Goal: Obtain resource: Obtain resource

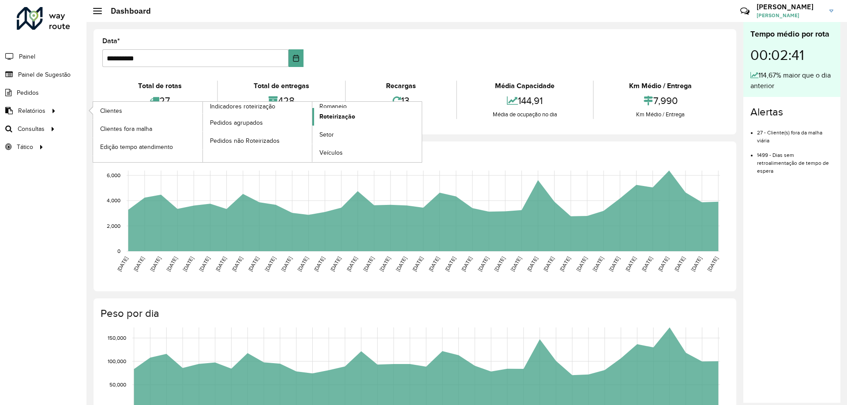
click at [327, 108] on link "Roteirização" at bounding box center [366, 117] width 109 height 18
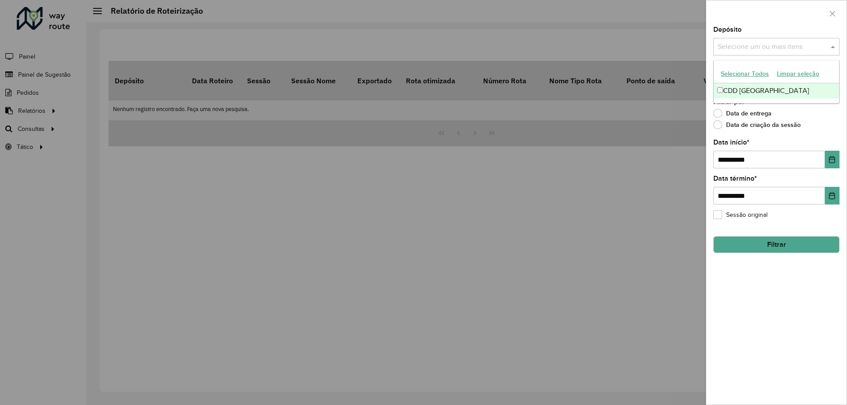
click at [803, 46] on input "text" at bounding box center [771, 47] width 113 height 11
click at [718, 86] on div "CDD [GEOGRAPHIC_DATA]" at bounding box center [775, 90] width 125 height 15
click at [814, 50] on input "text" at bounding box center [813, 47] width 13 height 11
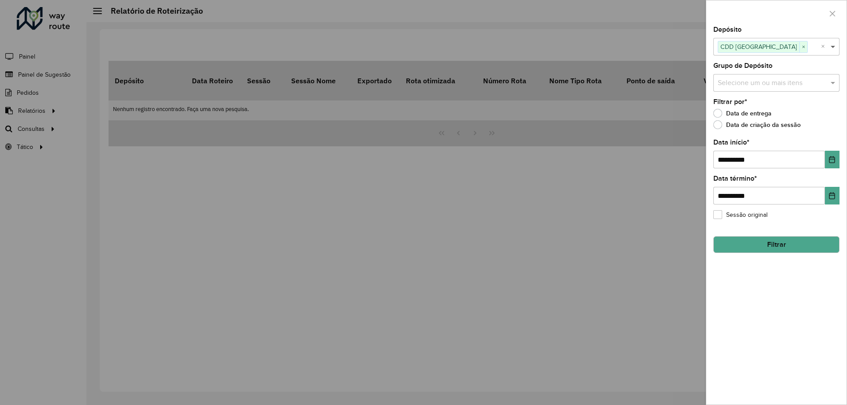
click at [834, 48] on span at bounding box center [833, 46] width 11 height 11
click at [832, 83] on span at bounding box center [833, 83] width 11 height 11
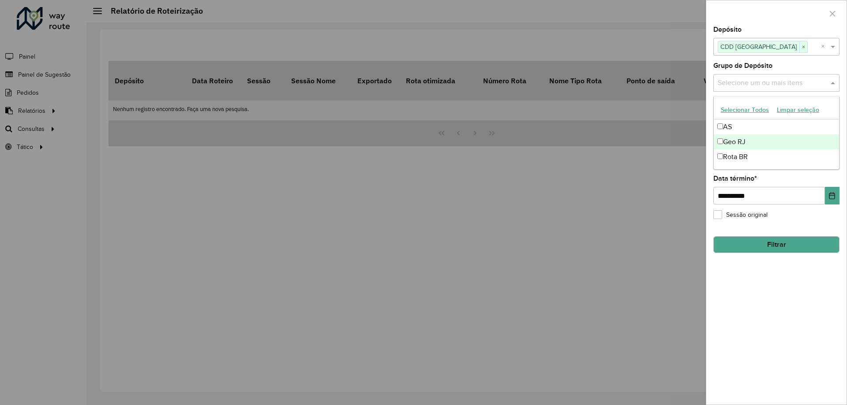
click at [748, 140] on div "Geo RJ" at bounding box center [775, 141] width 125 height 15
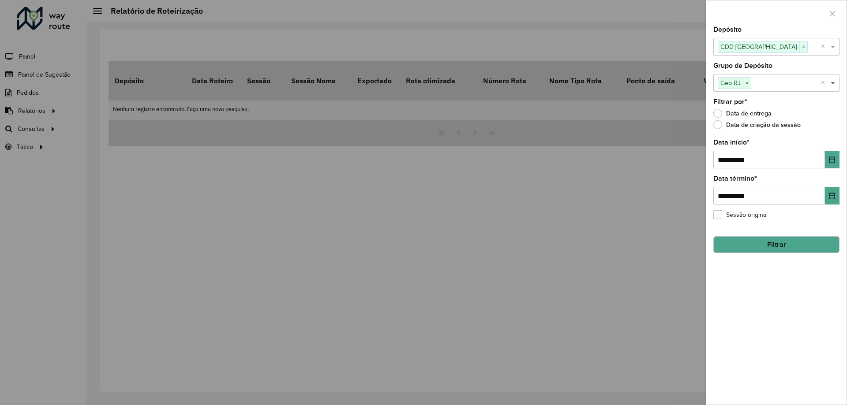
click at [831, 86] on span at bounding box center [833, 83] width 11 height 11
click at [830, 161] on icon "Choose Date" at bounding box center [831, 159] width 7 height 7
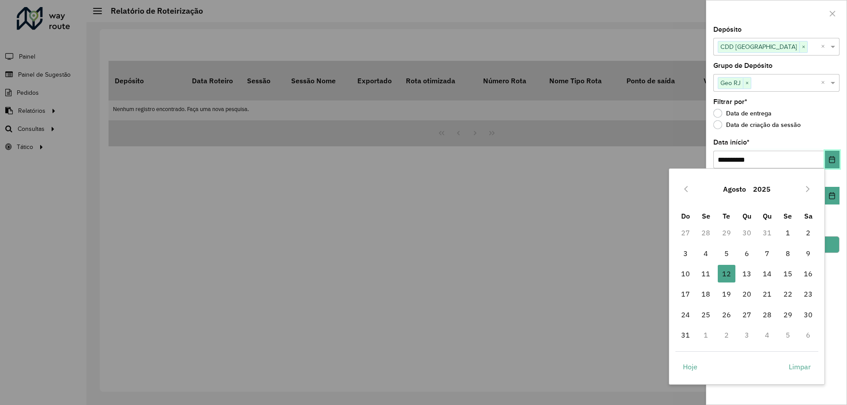
click at [830, 163] on icon "Choose Date" at bounding box center [832, 159] width 6 height 7
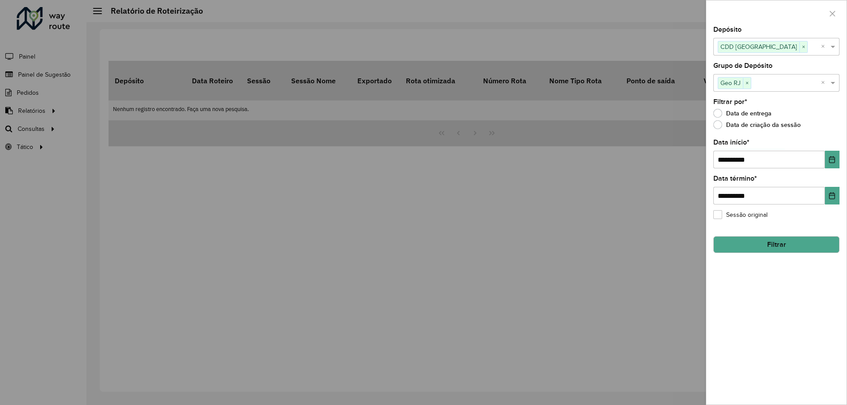
click at [813, 244] on button "Filtrar" at bounding box center [776, 244] width 126 height 17
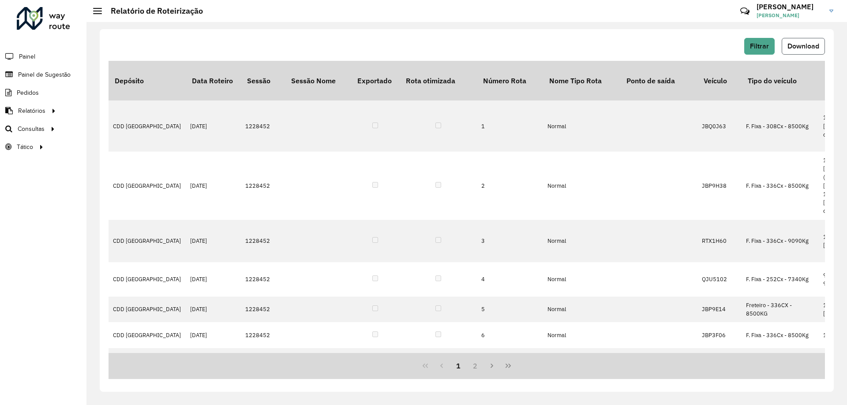
click at [802, 51] on button "Download" at bounding box center [802, 46] width 43 height 17
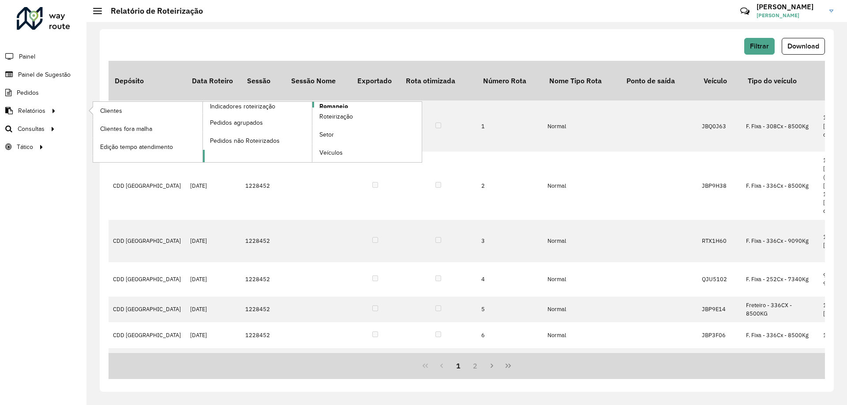
click at [328, 105] on span "Romaneio" at bounding box center [333, 106] width 29 height 9
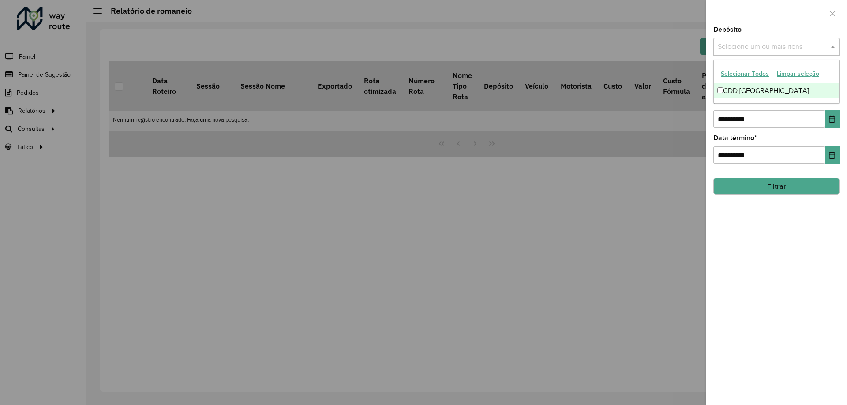
click at [763, 44] on input "text" at bounding box center [771, 47] width 113 height 11
click at [747, 88] on div "CDD [GEOGRAPHIC_DATA]" at bounding box center [775, 90] width 125 height 15
click at [832, 46] on span at bounding box center [833, 46] width 11 height 11
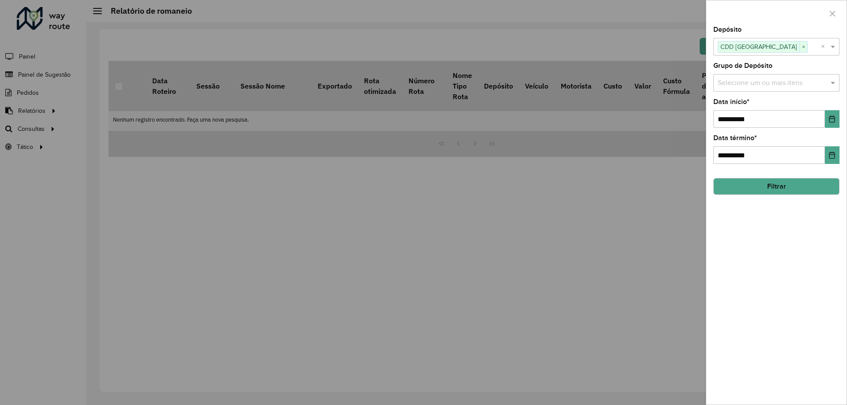
click at [807, 97] on div "**********" at bounding box center [776, 215] width 140 height 378
click at [789, 92] on div "**********" at bounding box center [776, 215] width 140 height 378
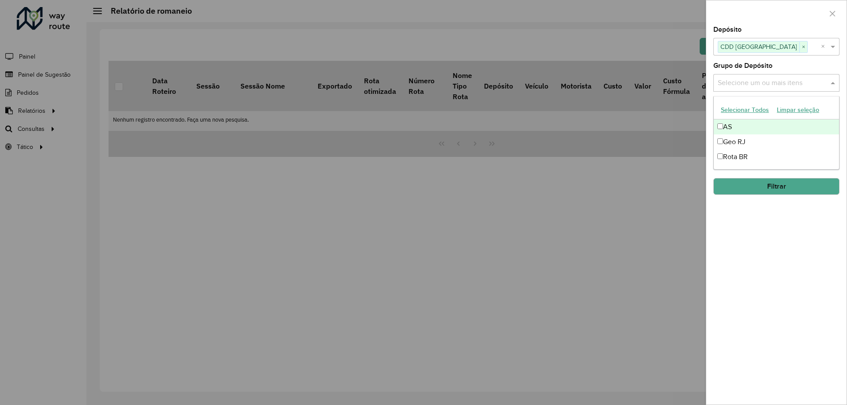
click at [737, 87] on input "text" at bounding box center [771, 83] width 113 height 11
click at [735, 143] on div "Geo RJ" at bounding box center [775, 141] width 125 height 15
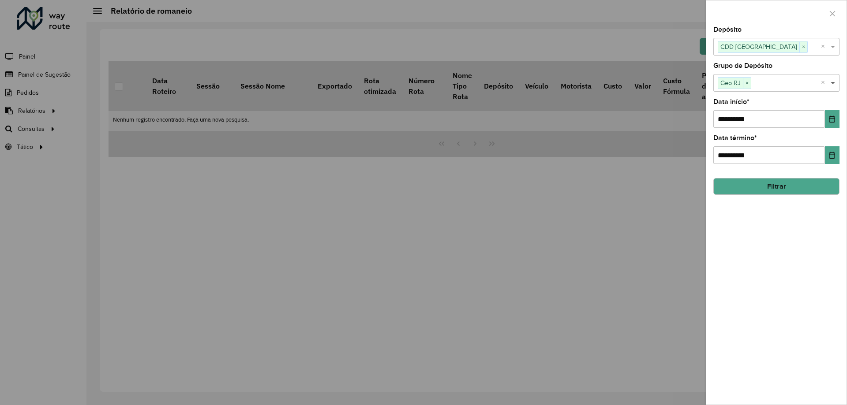
click at [830, 83] on span at bounding box center [833, 83] width 11 height 11
click at [830, 119] on icon "Choose Date" at bounding box center [831, 119] width 7 height 7
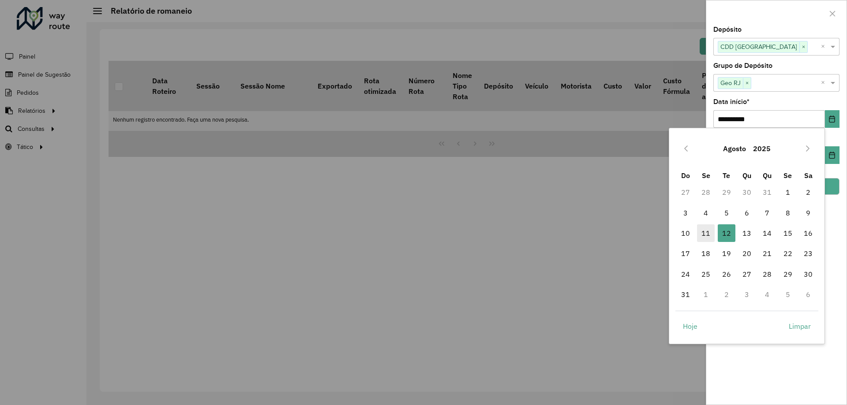
click at [708, 234] on span "11" at bounding box center [706, 233] width 18 height 18
type input "**********"
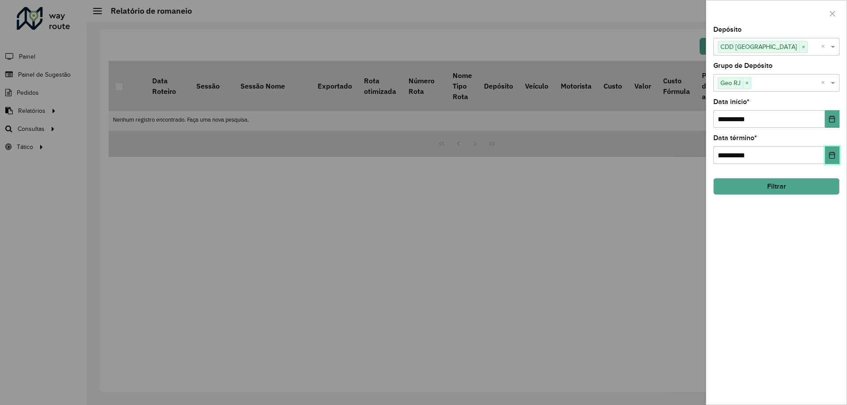
click at [828, 157] on icon "Choose Date" at bounding box center [831, 155] width 7 height 7
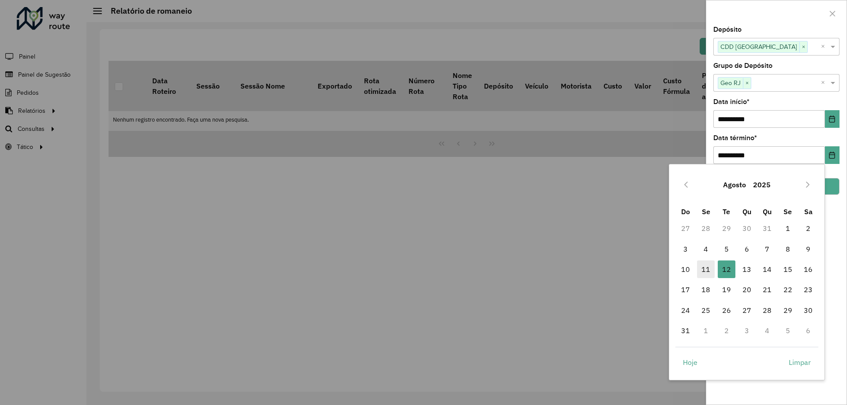
click at [709, 269] on span "11" at bounding box center [706, 270] width 18 height 18
type input "**********"
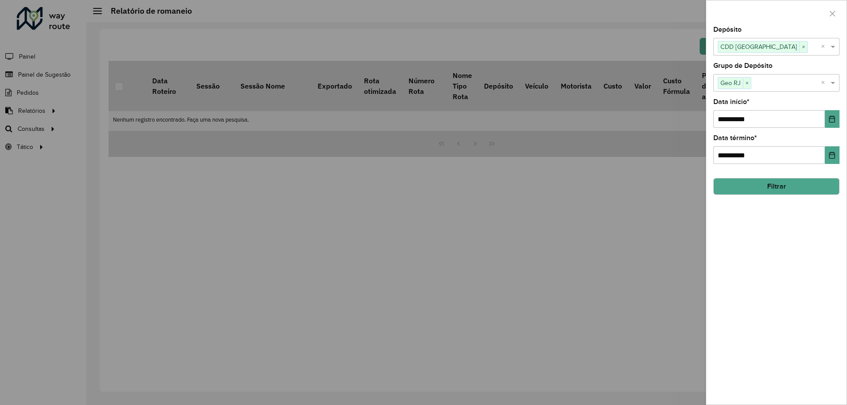
click at [768, 190] on button "Filtrar" at bounding box center [776, 186] width 126 height 17
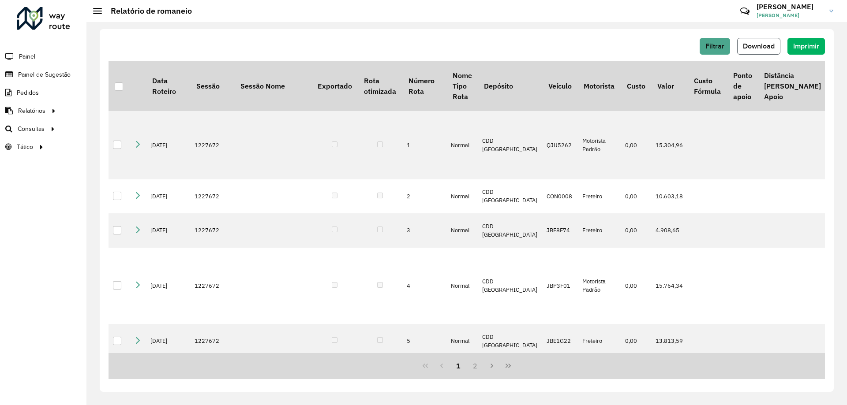
click at [767, 50] on button "Download" at bounding box center [758, 46] width 43 height 17
